Goal: Task Accomplishment & Management: Manage account settings

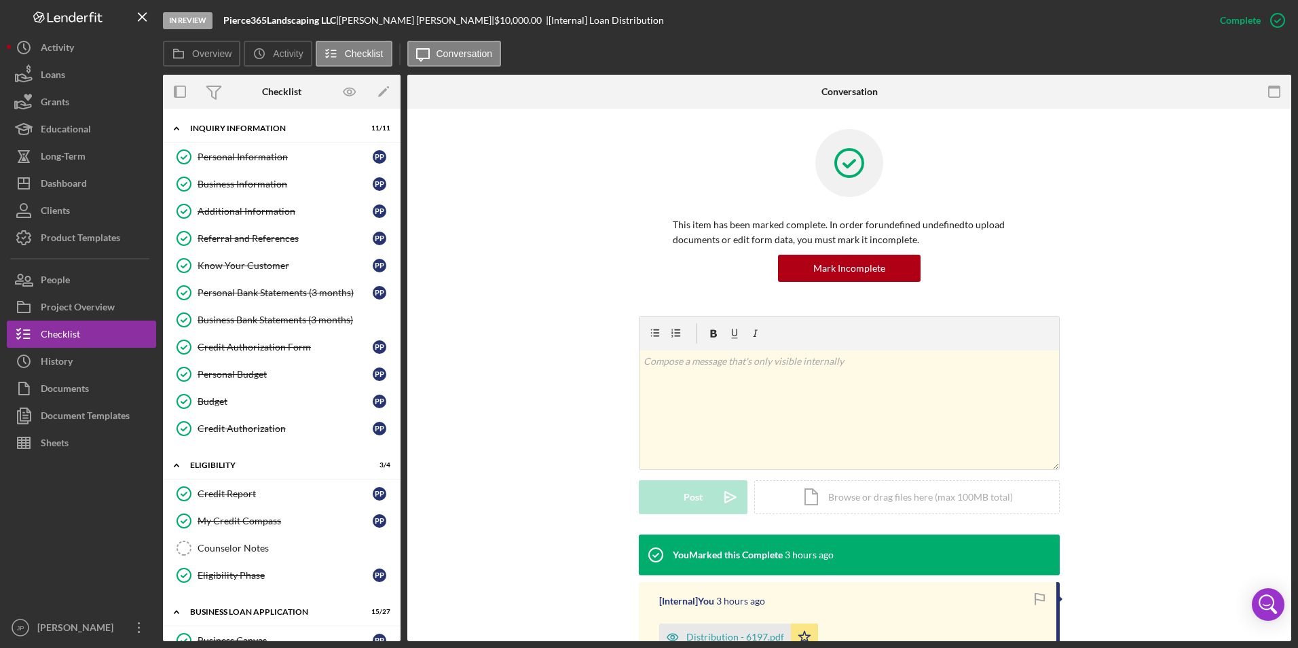
scroll to position [1206, 0]
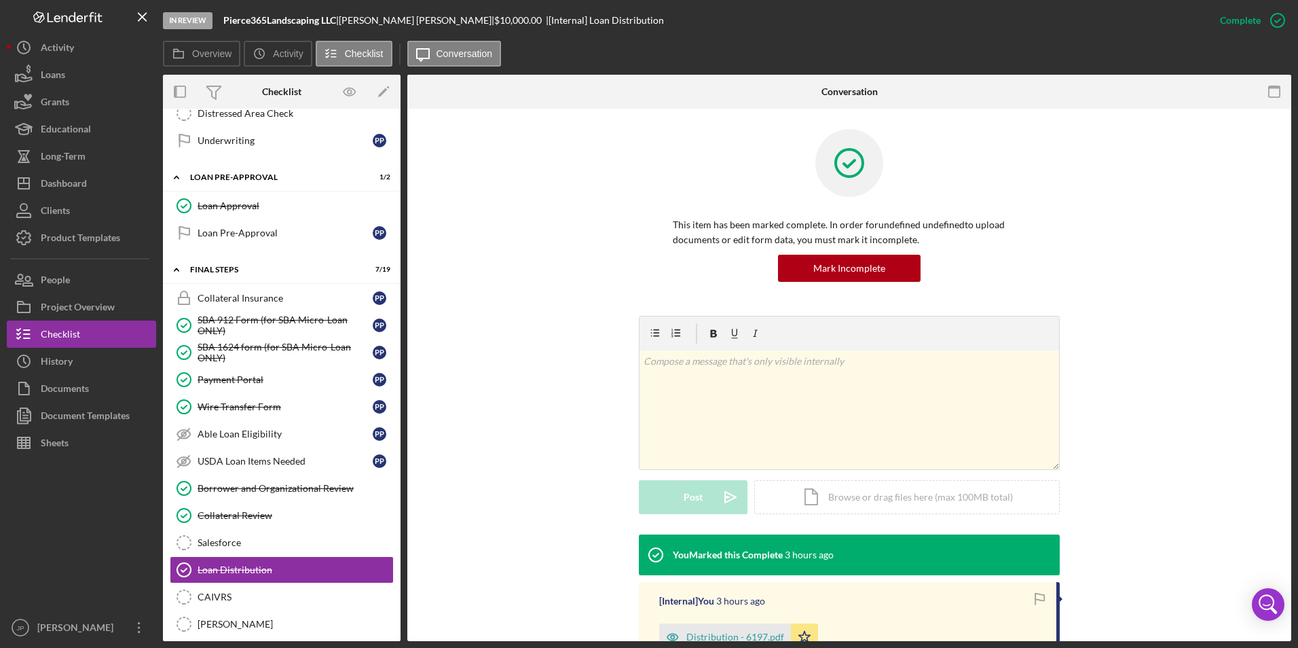
click at [425, 570] on div "This item has been marked complete. In order for undefined undefined to upload …" at bounding box center [849, 462] width 884 height 707
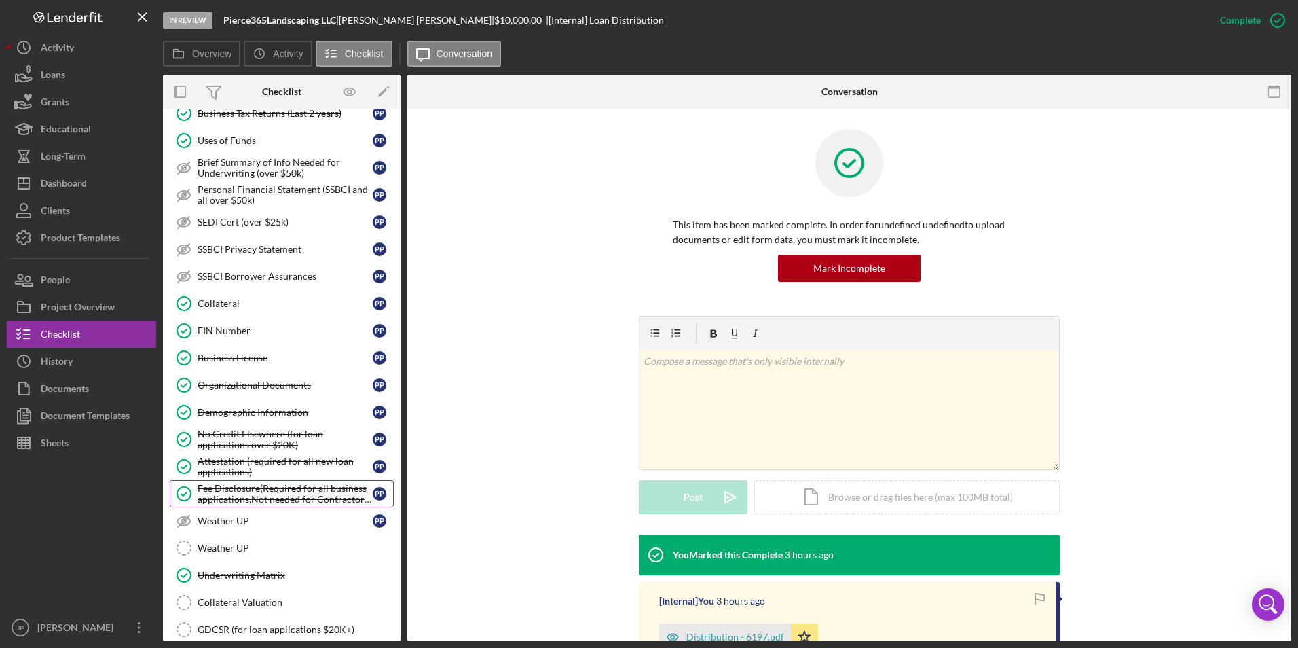
scroll to position [527, 0]
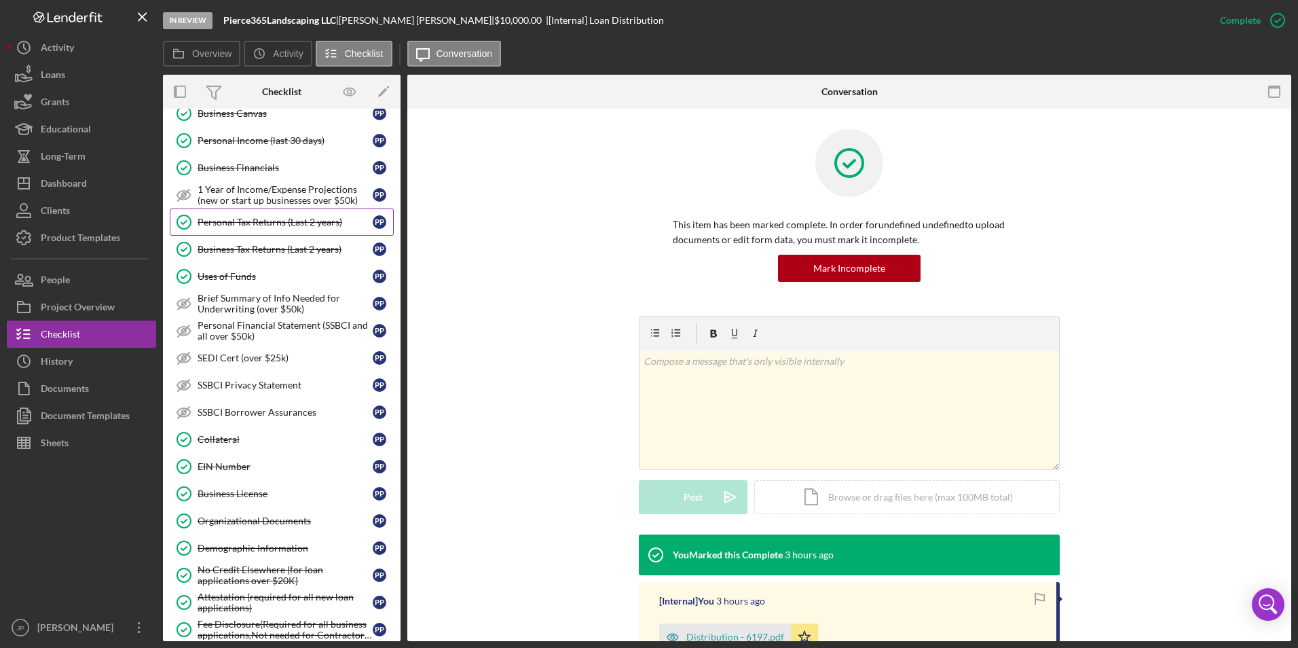
click at [292, 226] on div "Personal Tax Returns (Last 2 years)" at bounding box center [285, 222] width 175 height 11
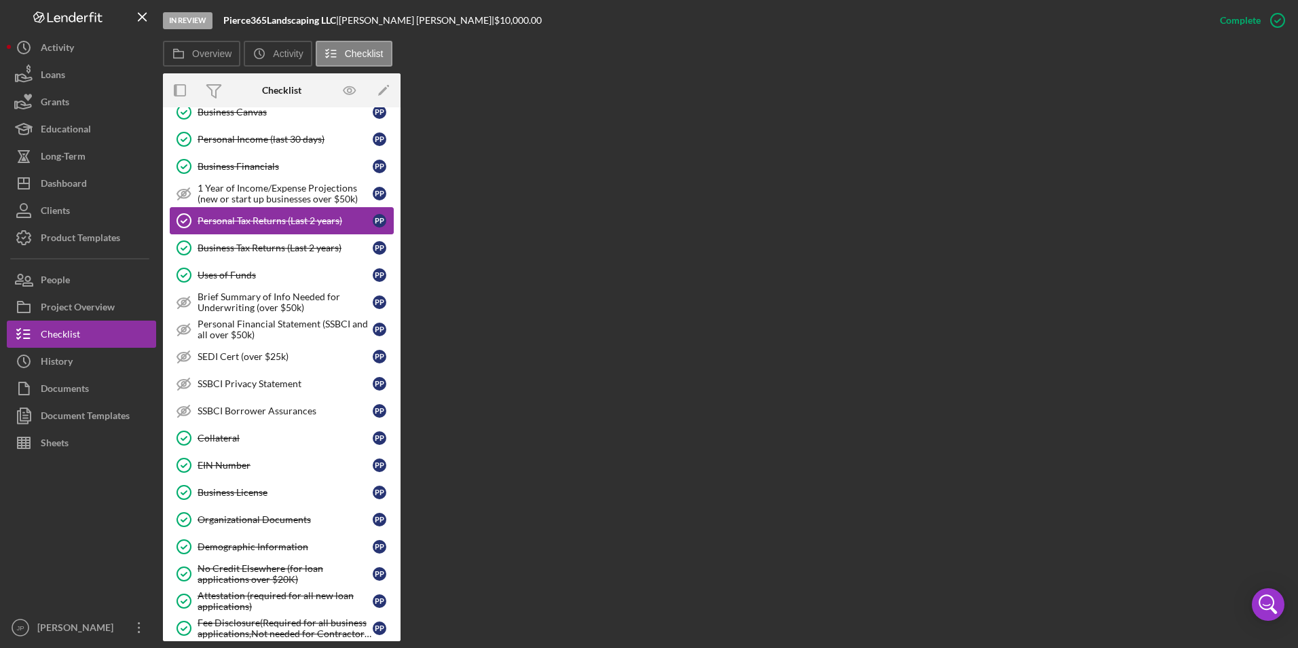
click at [293, 218] on div "Personal Tax Returns (Last 2 years)" at bounding box center [285, 220] width 175 height 11
click at [242, 240] on link "Business Tax Returns (Last 2 years) Business Tax Returns (Last 2 years) P P" at bounding box center [282, 247] width 224 height 27
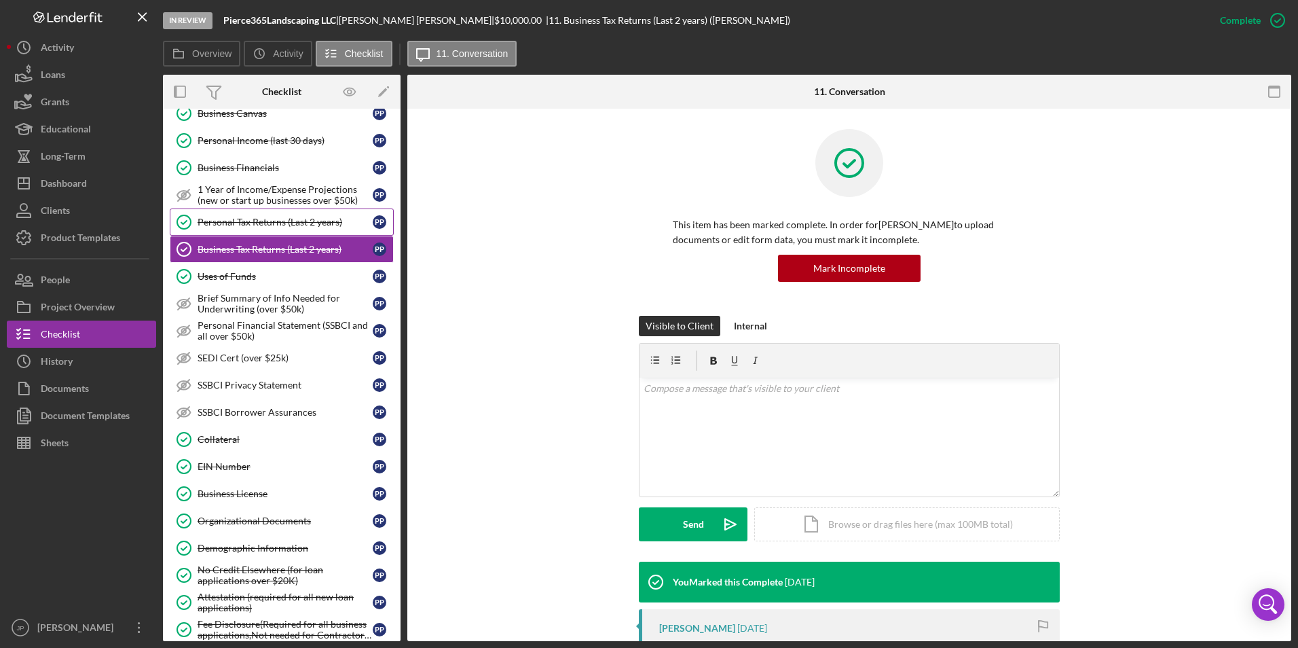
click at [247, 219] on div "Personal Tax Returns (Last 2 years)" at bounding box center [285, 222] width 175 height 11
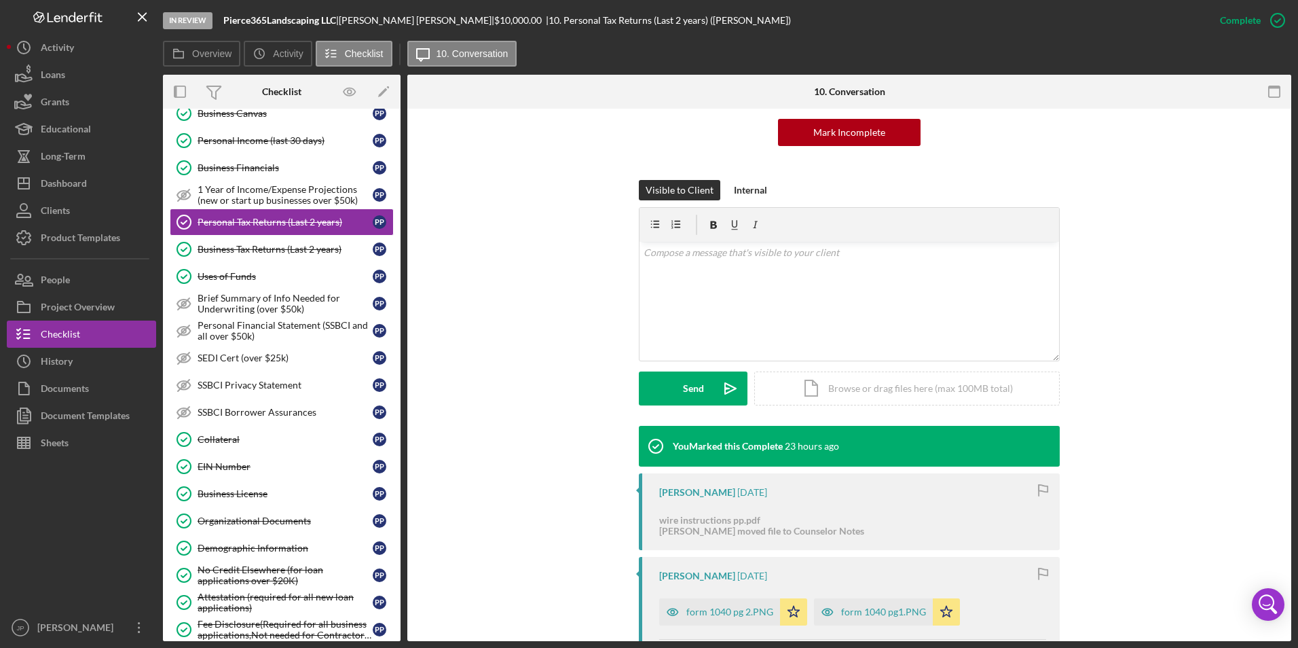
scroll to position [204, 0]
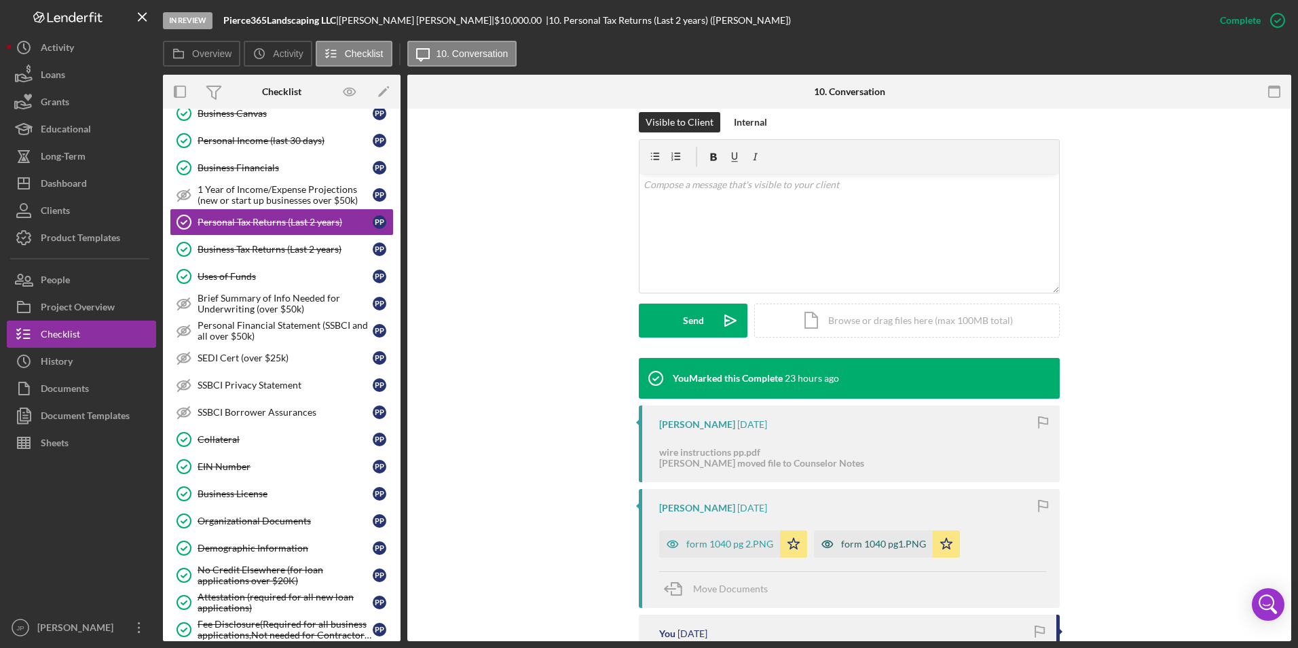
click at [889, 546] on div "form 1040 pg1.PNG" at bounding box center [883, 543] width 85 height 11
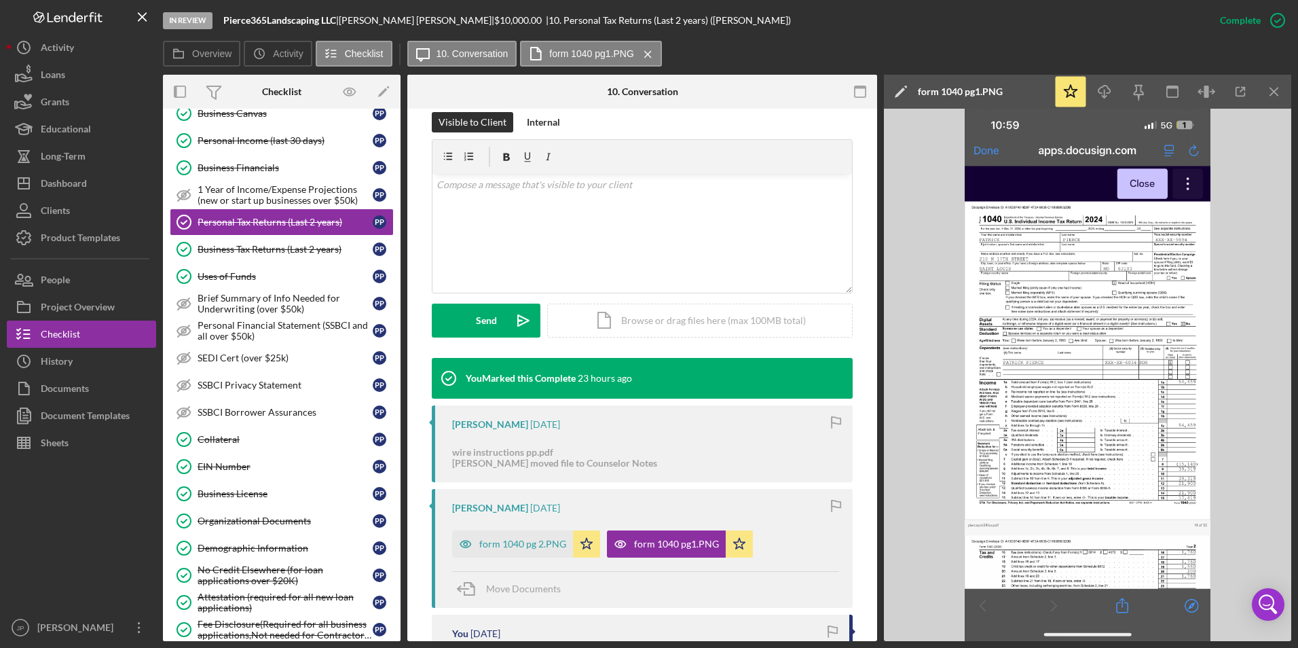
click at [1120, 604] on img at bounding box center [1087, 375] width 407 height 532
click at [1246, 86] on icon "button" at bounding box center [1240, 92] width 31 height 31
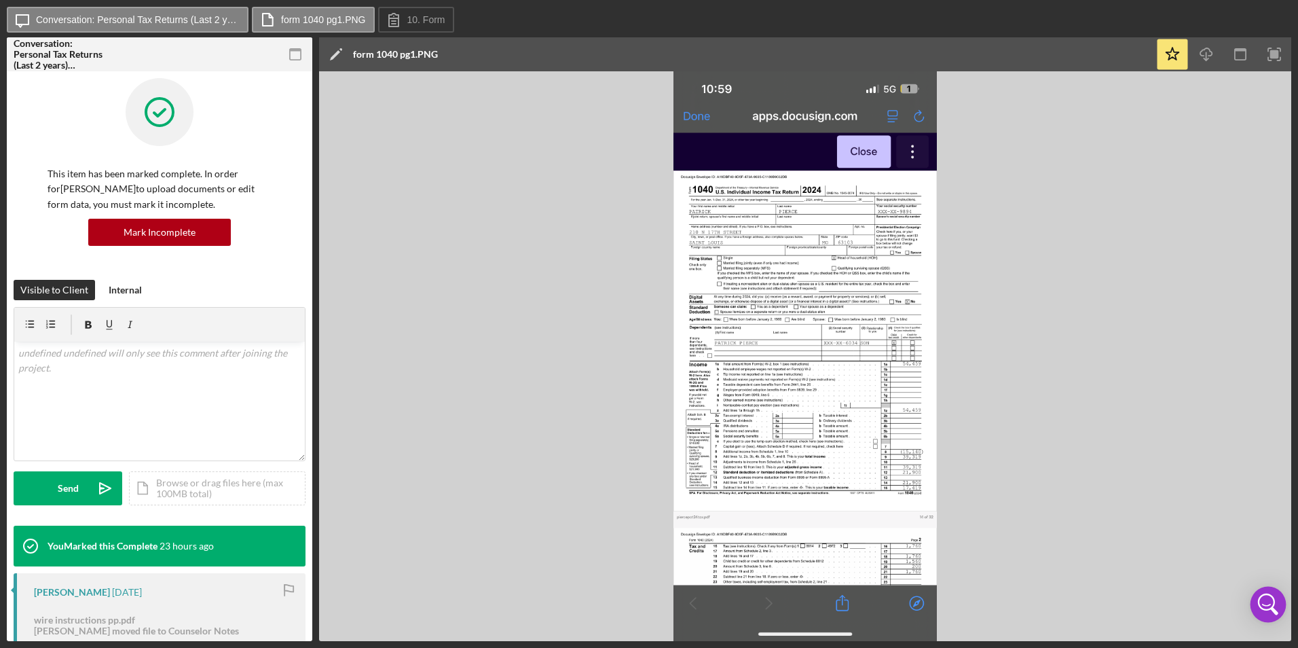
click at [1277, 610] on icon "Open Intercom Messenger" at bounding box center [1268, 604] width 33 height 33
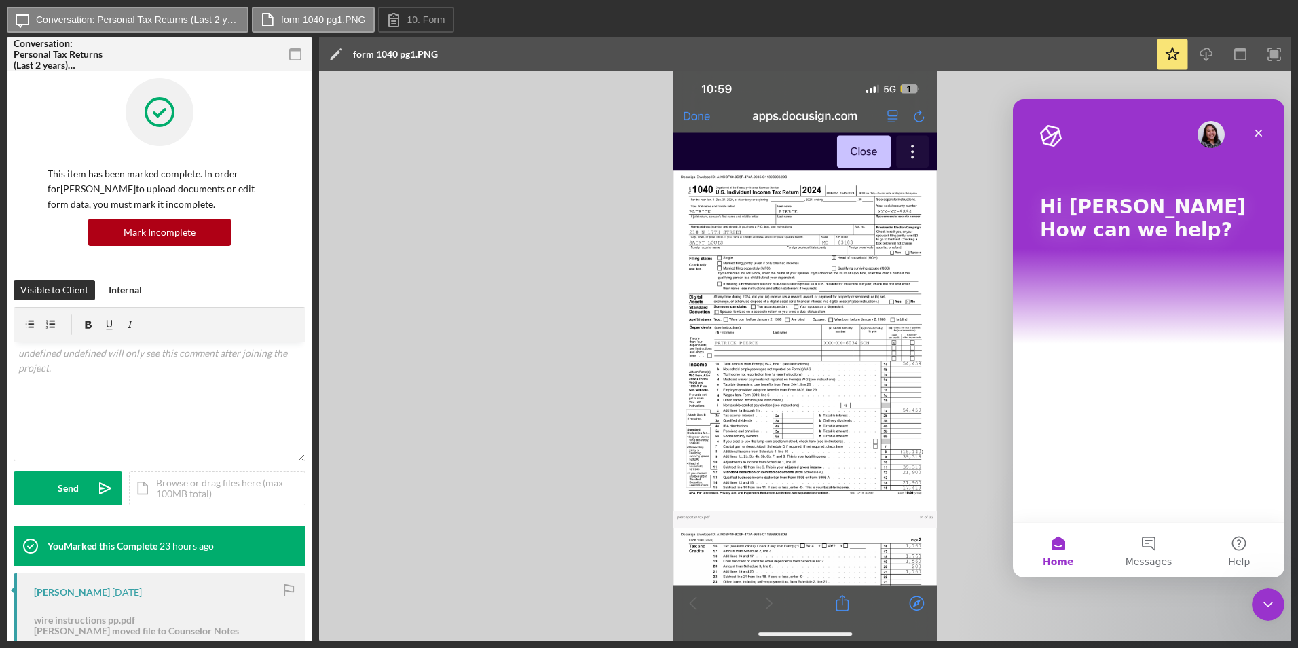
click at [1203, 618] on img at bounding box center [805, 356] width 972 height 570
click at [978, 496] on img at bounding box center [805, 356] width 972 height 570
click at [1260, 134] on icon "Close" at bounding box center [1258, 133] width 7 height 7
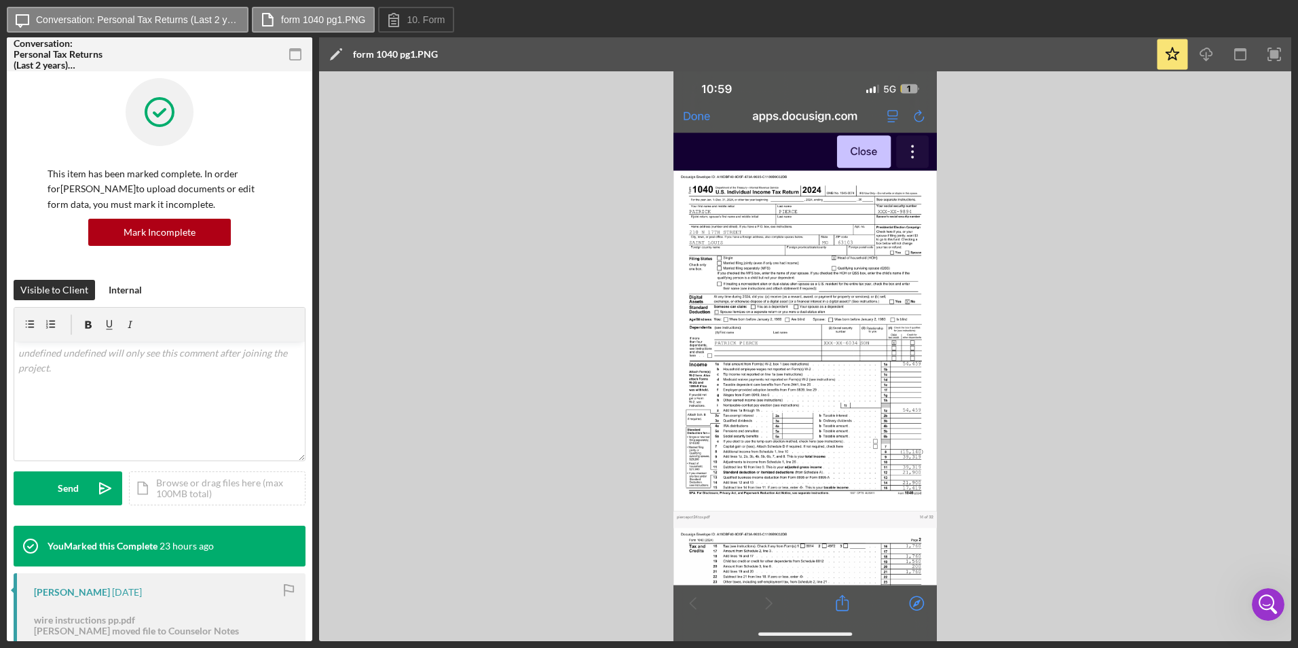
click at [935, 128] on img at bounding box center [805, 356] width 972 height 570
click at [974, 115] on img at bounding box center [805, 356] width 972 height 570
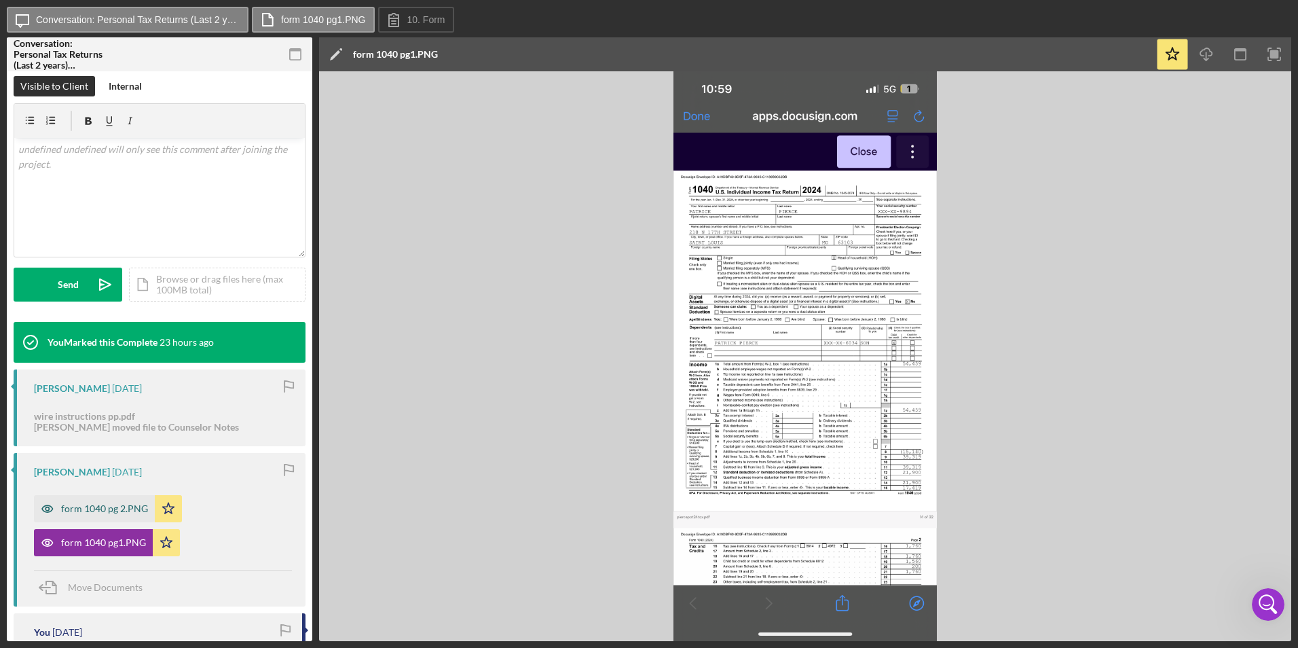
click at [137, 511] on div "form 1040 pg 2.PNG" at bounding box center [104, 508] width 87 height 11
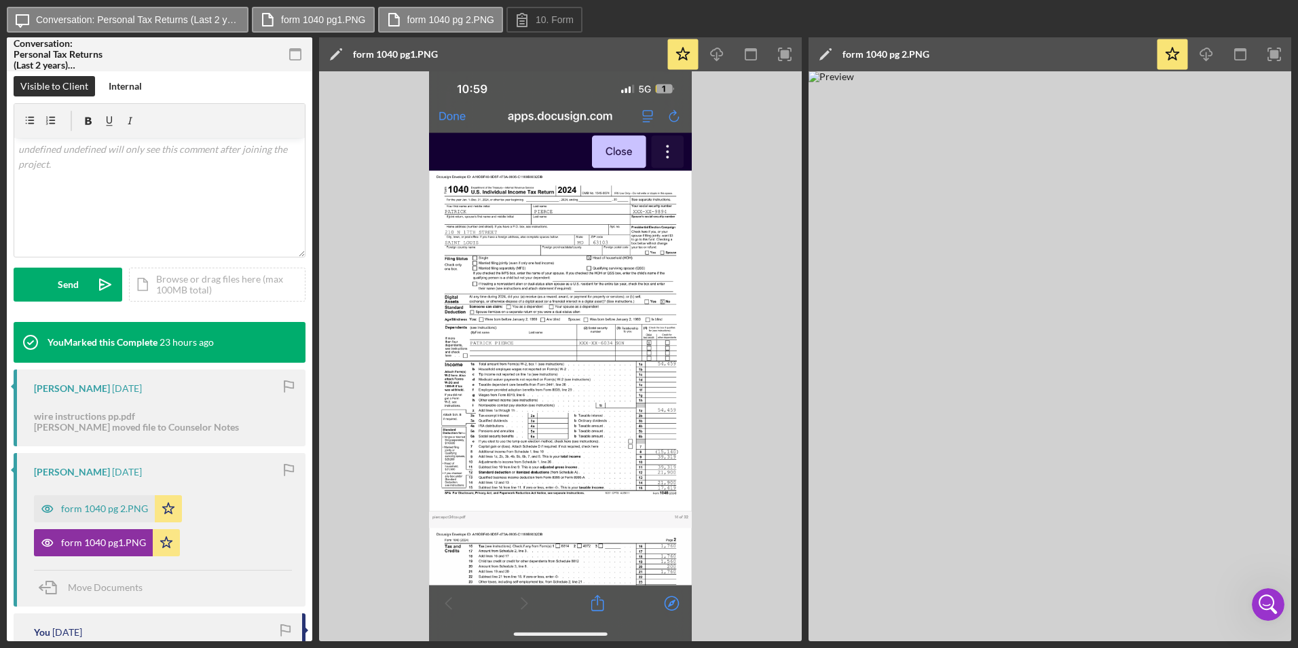
click at [455, 117] on img at bounding box center [560, 356] width 483 height 570
click at [949, 117] on img at bounding box center [1050, 356] width 483 height 570
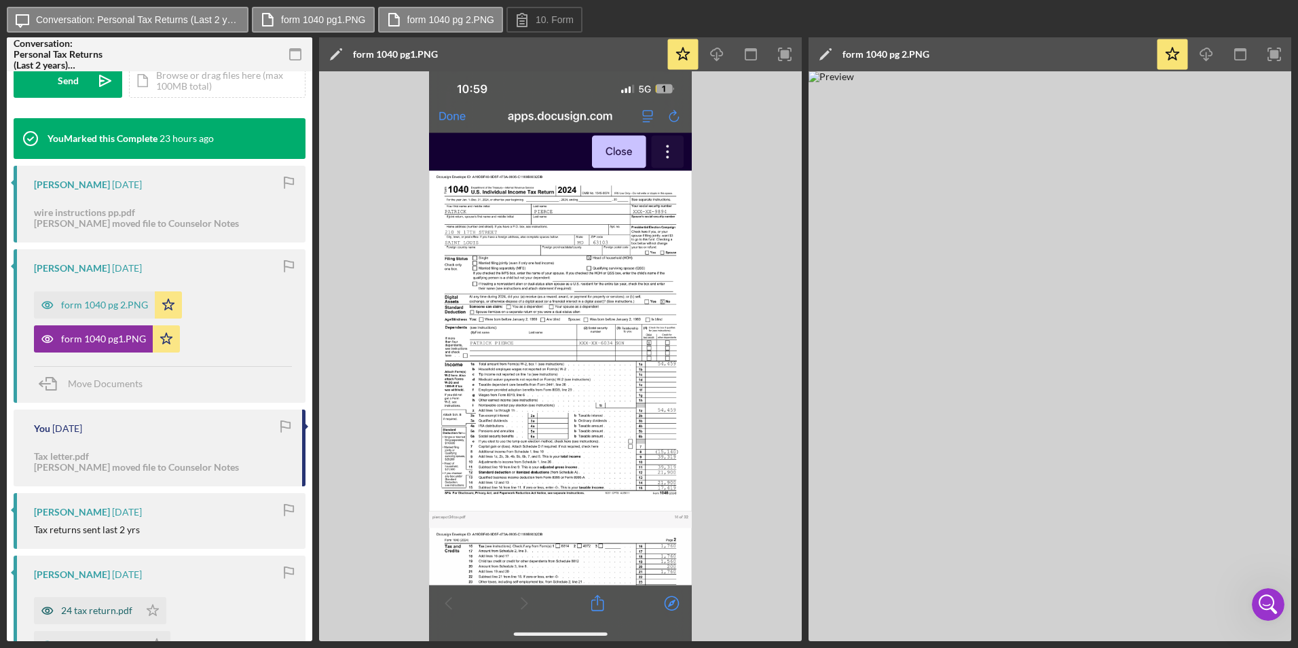
click at [105, 614] on div "24 tax return.pdf" at bounding box center [96, 610] width 71 height 11
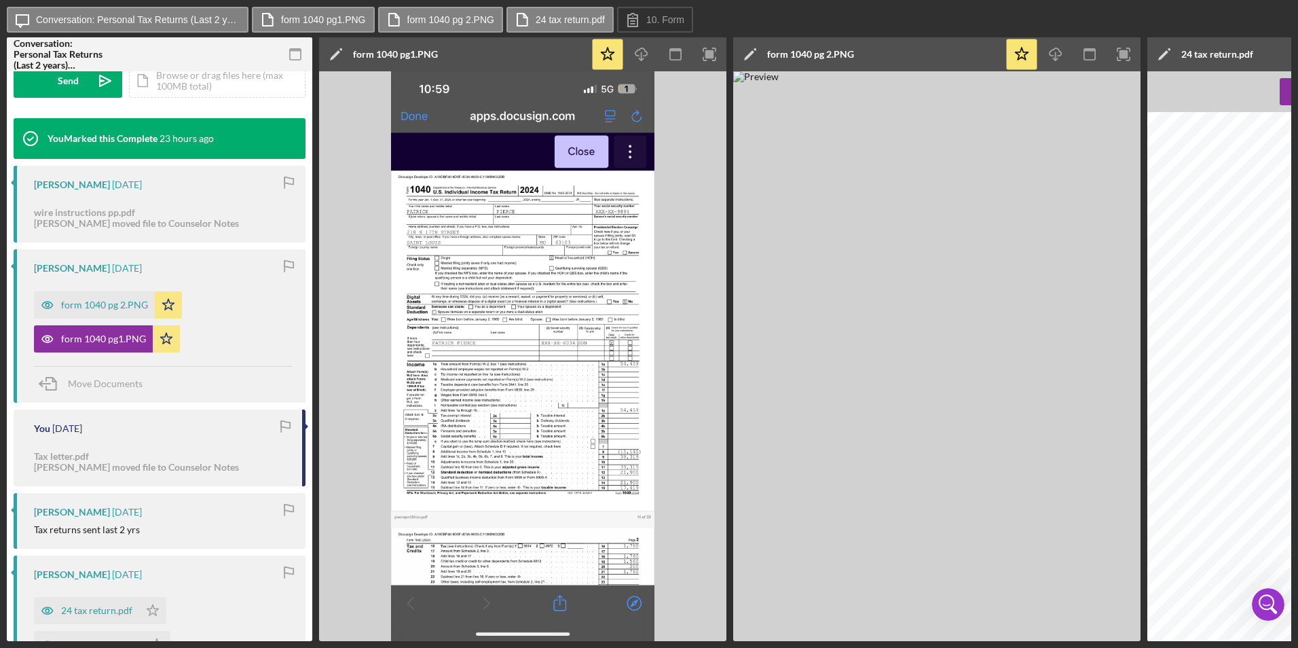
scroll to position [0, 0]
drag, startPoint x: 1024, startPoint y: 642, endPoint x: 1177, endPoint y: 648, distance: 152.9
click at [1177, 647] on html "Icon/Message Conversation: Personal Tax Returns (Last 2 years) (Patrick P.) for…" at bounding box center [649, 324] width 1298 height 648
click at [714, 55] on rect "button" at bounding box center [709, 54] width 9 height 9
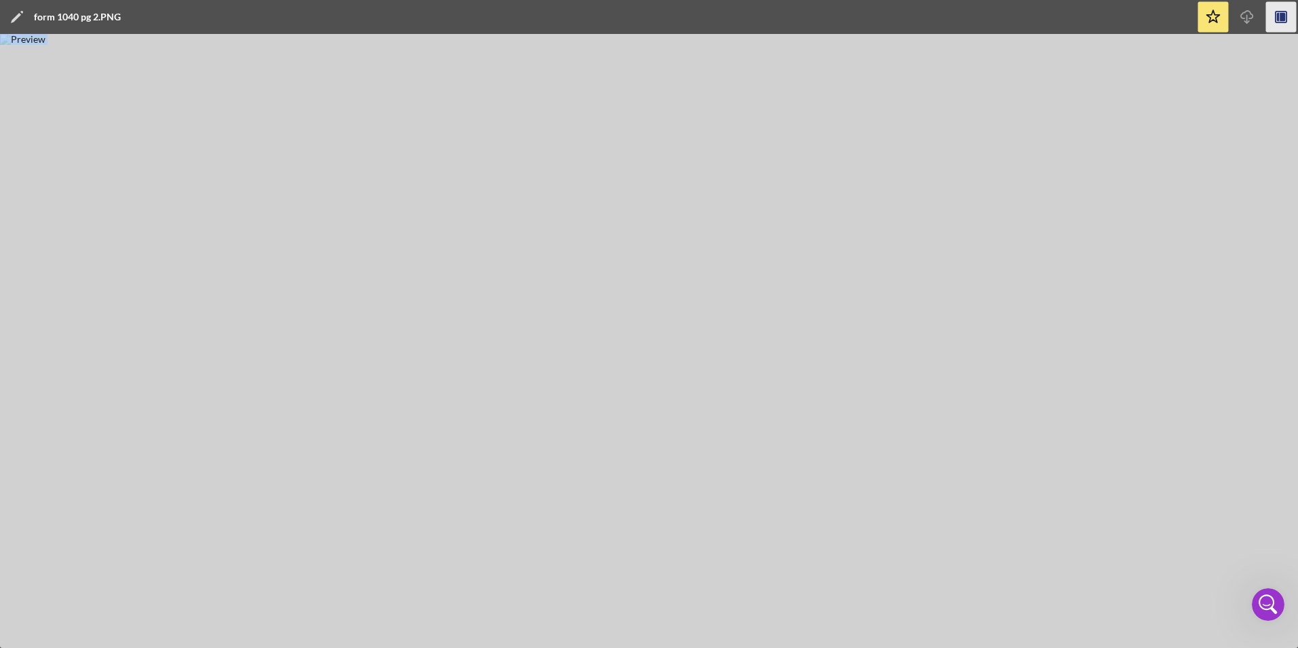
click at [1274, 14] on icon "button" at bounding box center [1281, 17] width 31 height 31
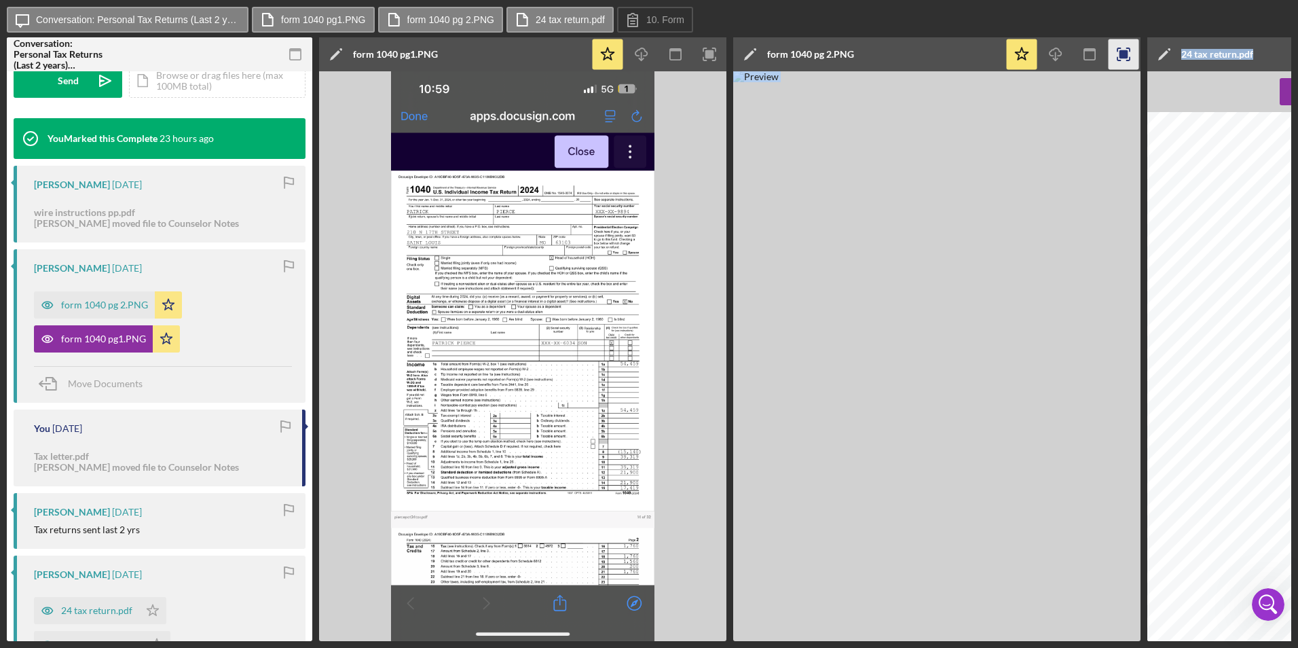
drag, startPoint x: 356, startPoint y: 18, endPoint x: 383, endPoint y: 138, distance: 123.9
click at [386, 142] on div "Icon/Message Conversation: Personal Tax Returns (Last 2 years) (Patrick P.) for…" at bounding box center [649, 324] width 1285 height 634
click at [367, 18] on button "form 1040 pg1.PNG" at bounding box center [313, 20] width 123 height 26
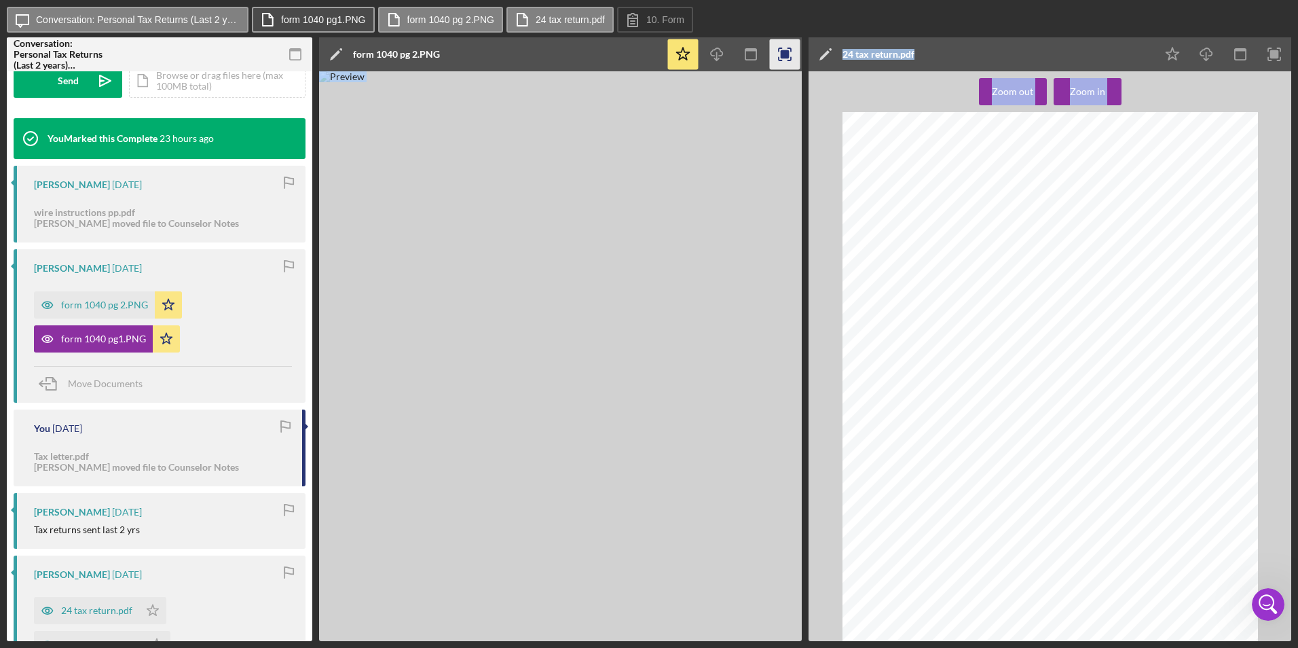
click at [369, 20] on button "form 1040 pg1.PNG" at bounding box center [313, 20] width 123 height 26
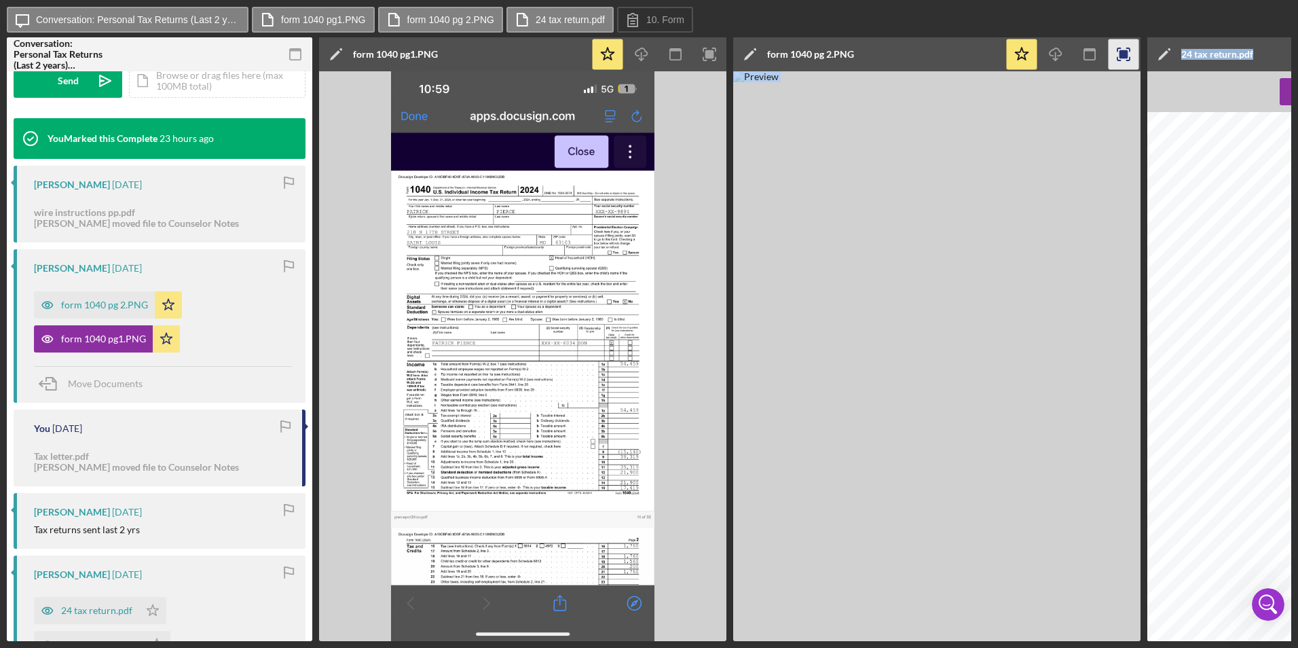
click at [581, 149] on img at bounding box center [522, 356] width 407 height 570
click at [749, 221] on img at bounding box center [936, 356] width 407 height 570
click at [704, 229] on img at bounding box center [522, 356] width 407 height 570
